Goal: Obtain resource: Download file/media

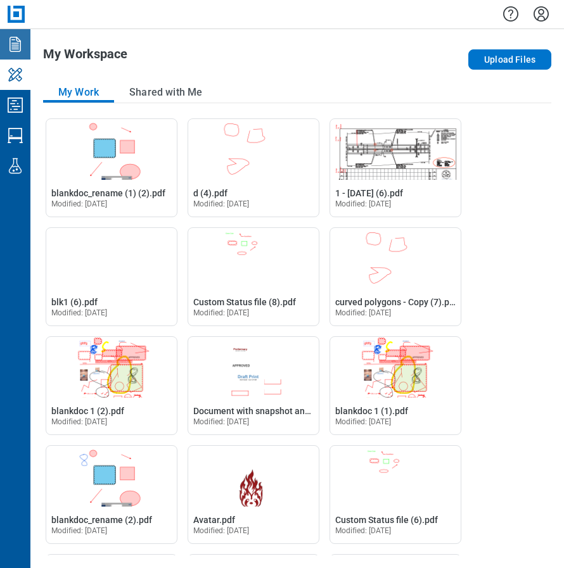
click at [15, 46] on icon "Documents" at bounding box center [15, 44] width 20 height 20
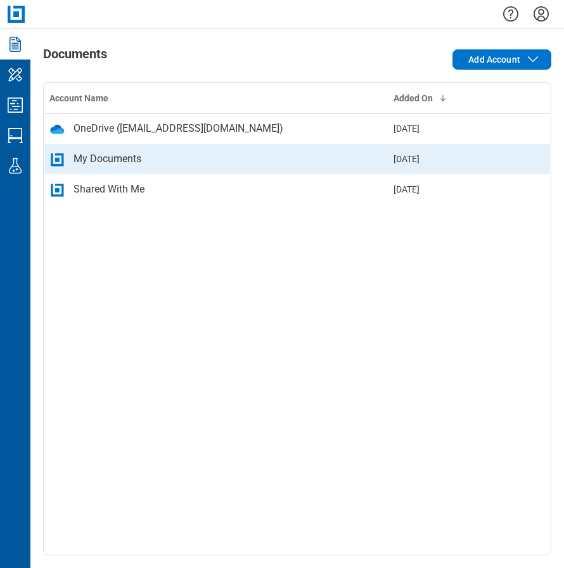
click at [90, 157] on div "My Documents" at bounding box center [107, 158] width 68 height 15
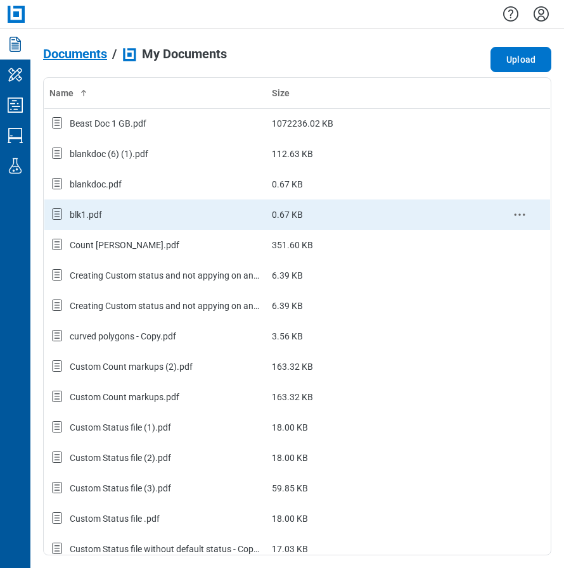
click at [99, 223] on div "blk1.pdf" at bounding box center [155, 214] width 212 height 16
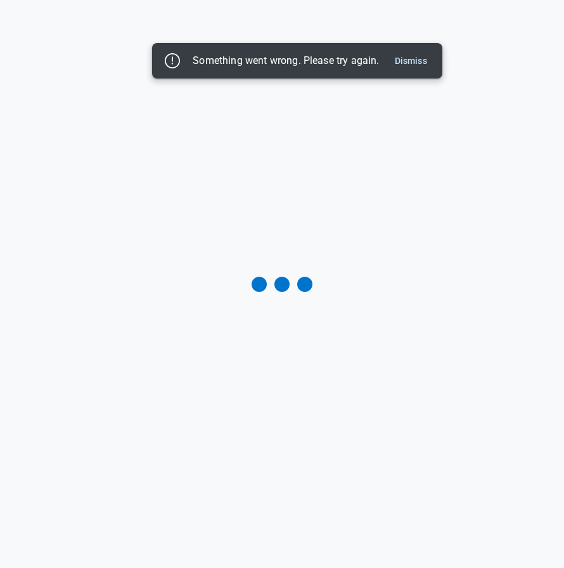
drag, startPoint x: 357, startPoint y: 238, endPoint x: 384, endPoint y: 140, distance: 101.4
click at [358, 232] on div at bounding box center [282, 284] width 564 height 568
click at [414, 57] on button "Dismiss" at bounding box center [411, 60] width 42 height 15
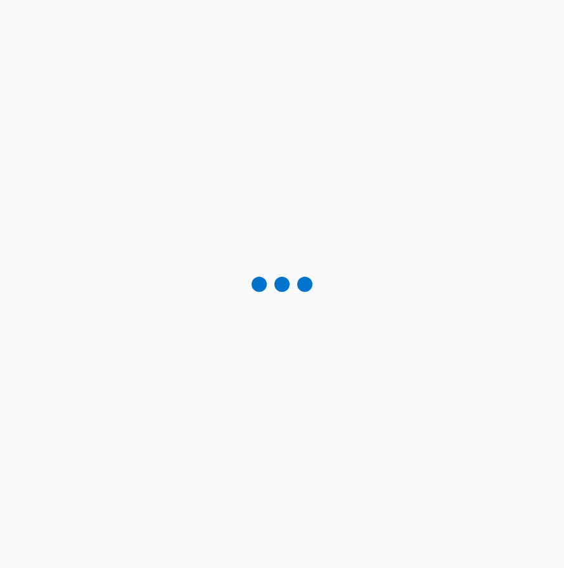
drag, startPoint x: 428, startPoint y: 94, endPoint x: 438, endPoint y: 89, distance: 11.1
click at [429, 94] on div at bounding box center [282, 284] width 564 height 568
